Goal: Transaction & Acquisition: Purchase product/service

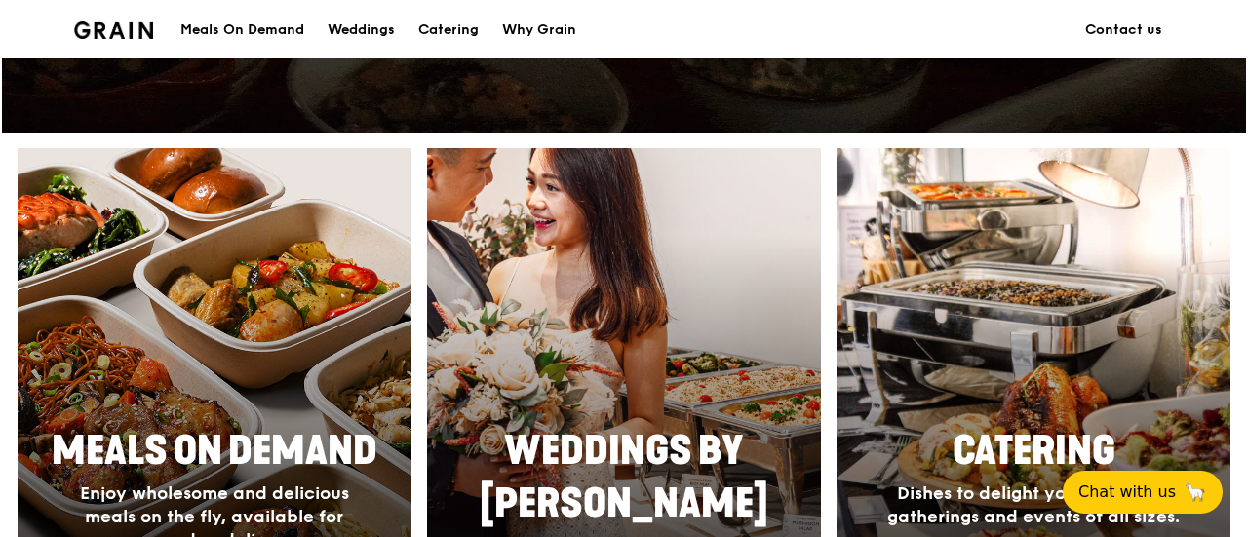
scroll to position [1072, 0]
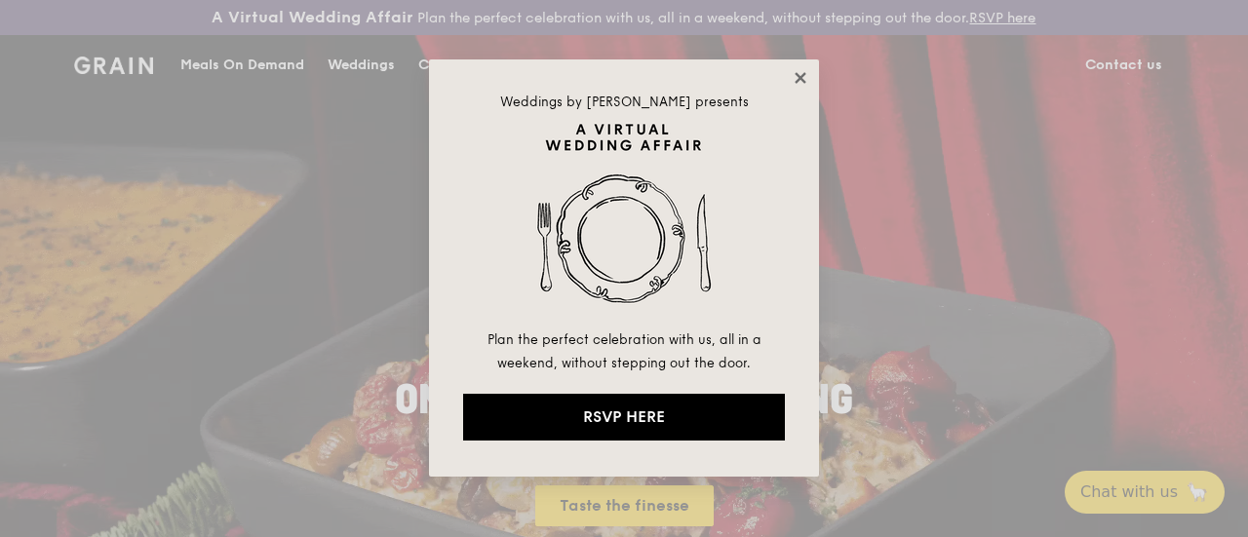
click at [798, 71] on icon at bounding box center [801, 78] width 18 height 18
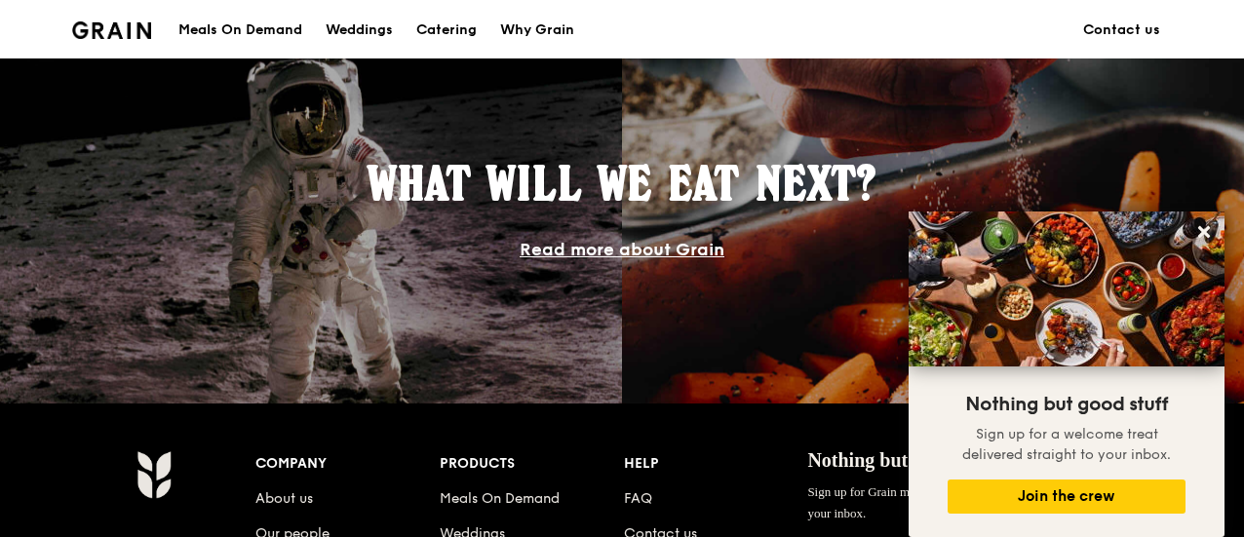
scroll to position [2116, 0]
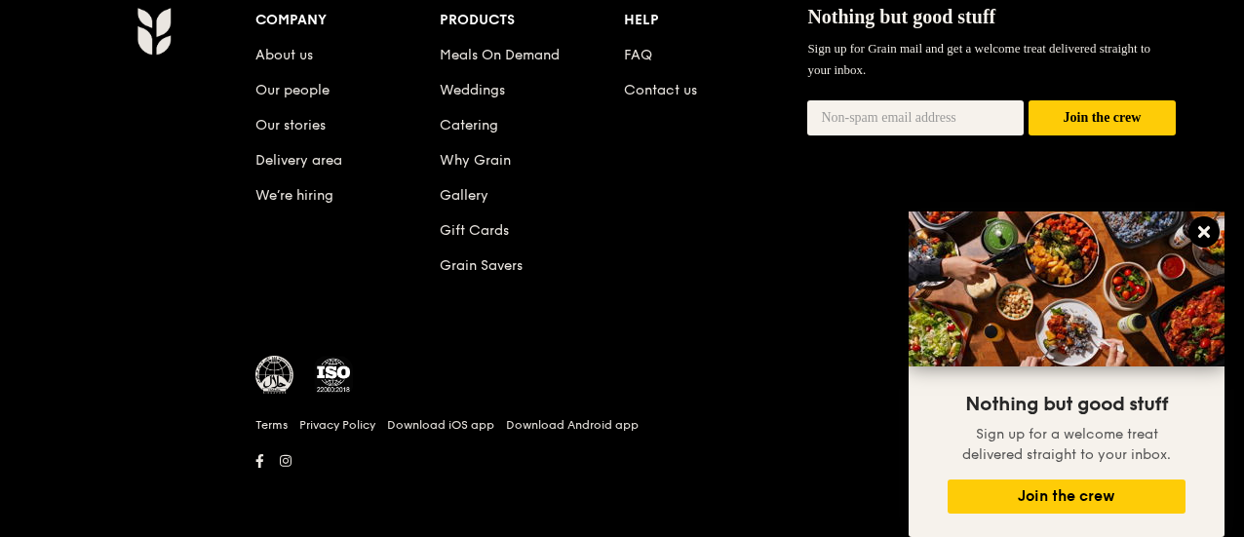
click at [1201, 231] on icon at bounding box center [1204, 232] width 12 height 12
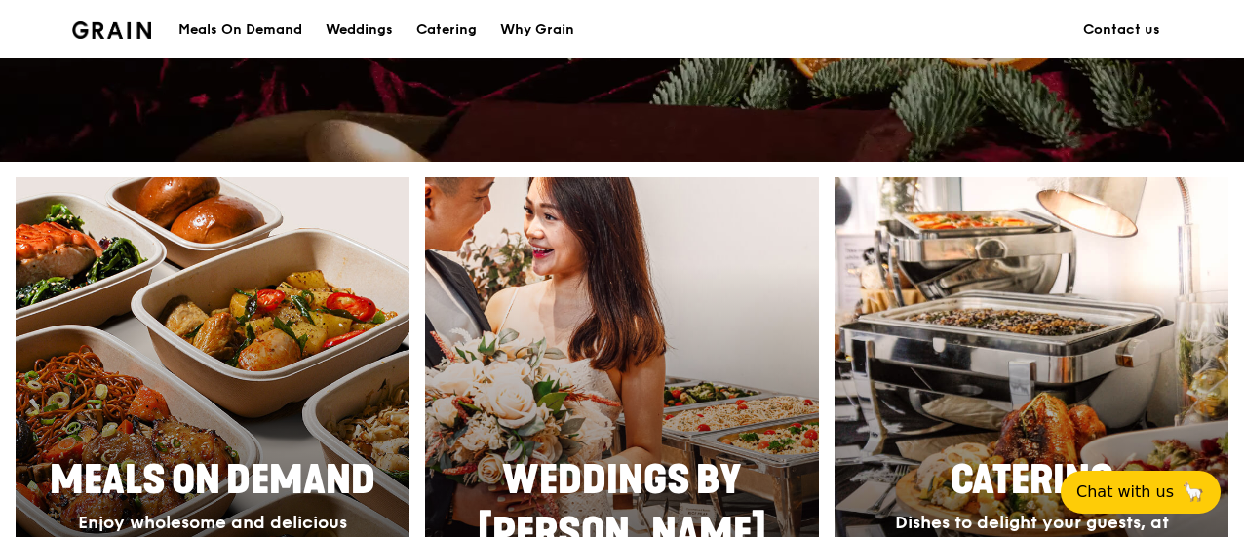
scroll to position [946, 0]
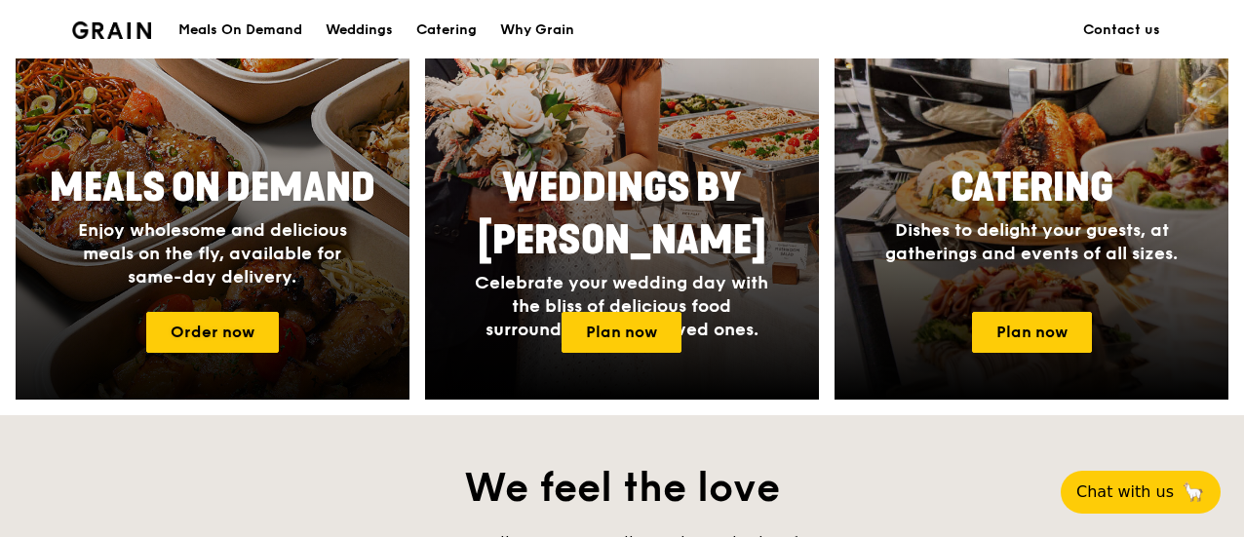
click at [275, 212] on span "Meals On Demand" at bounding box center [213, 188] width 326 height 47
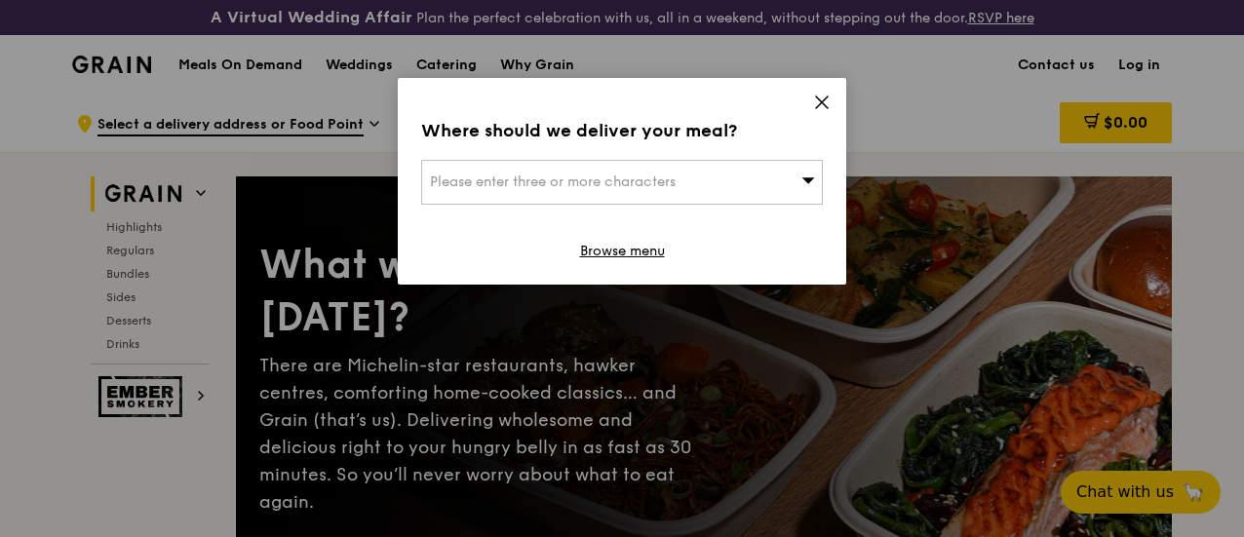
click at [827, 104] on icon at bounding box center [822, 103] width 18 height 18
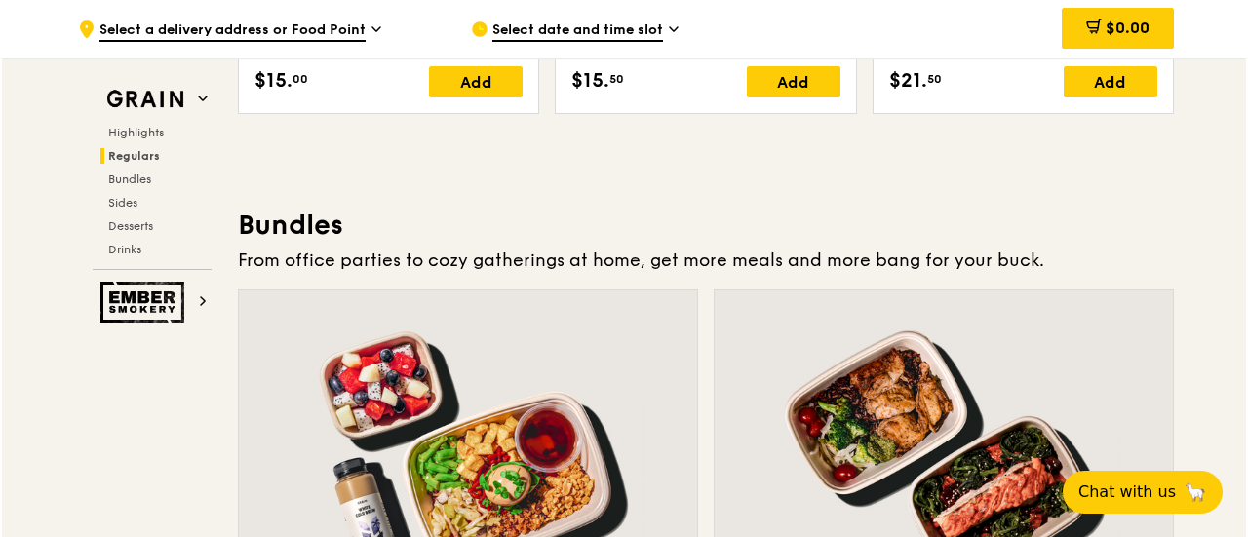
scroll to position [3022, 0]
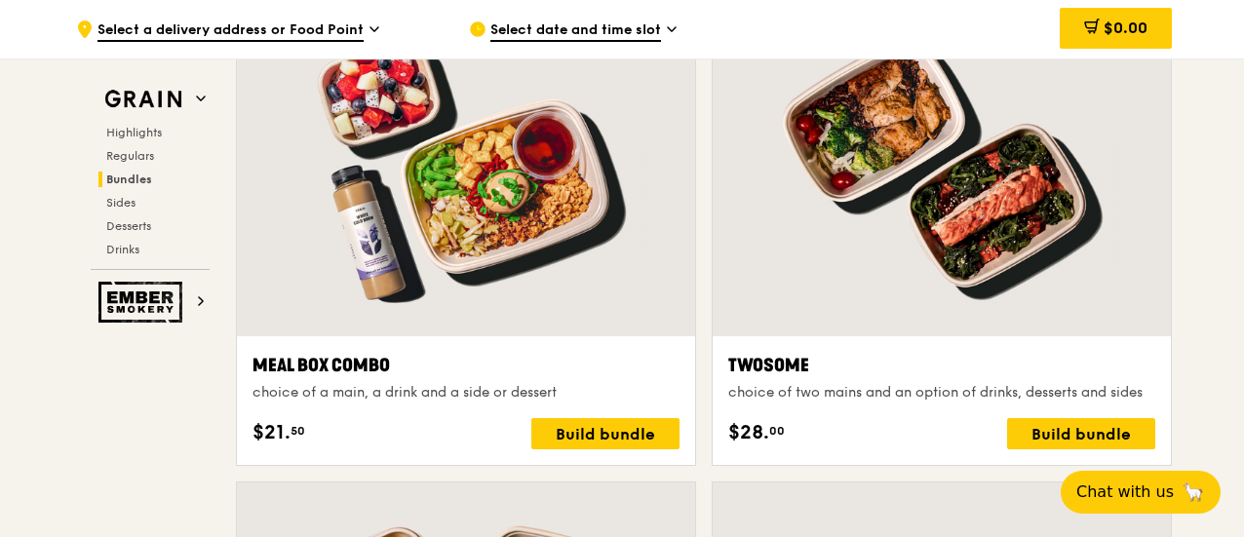
click at [415, 180] on div at bounding box center [466, 167] width 458 height 338
